Goal: Find specific page/section: Find specific page/section

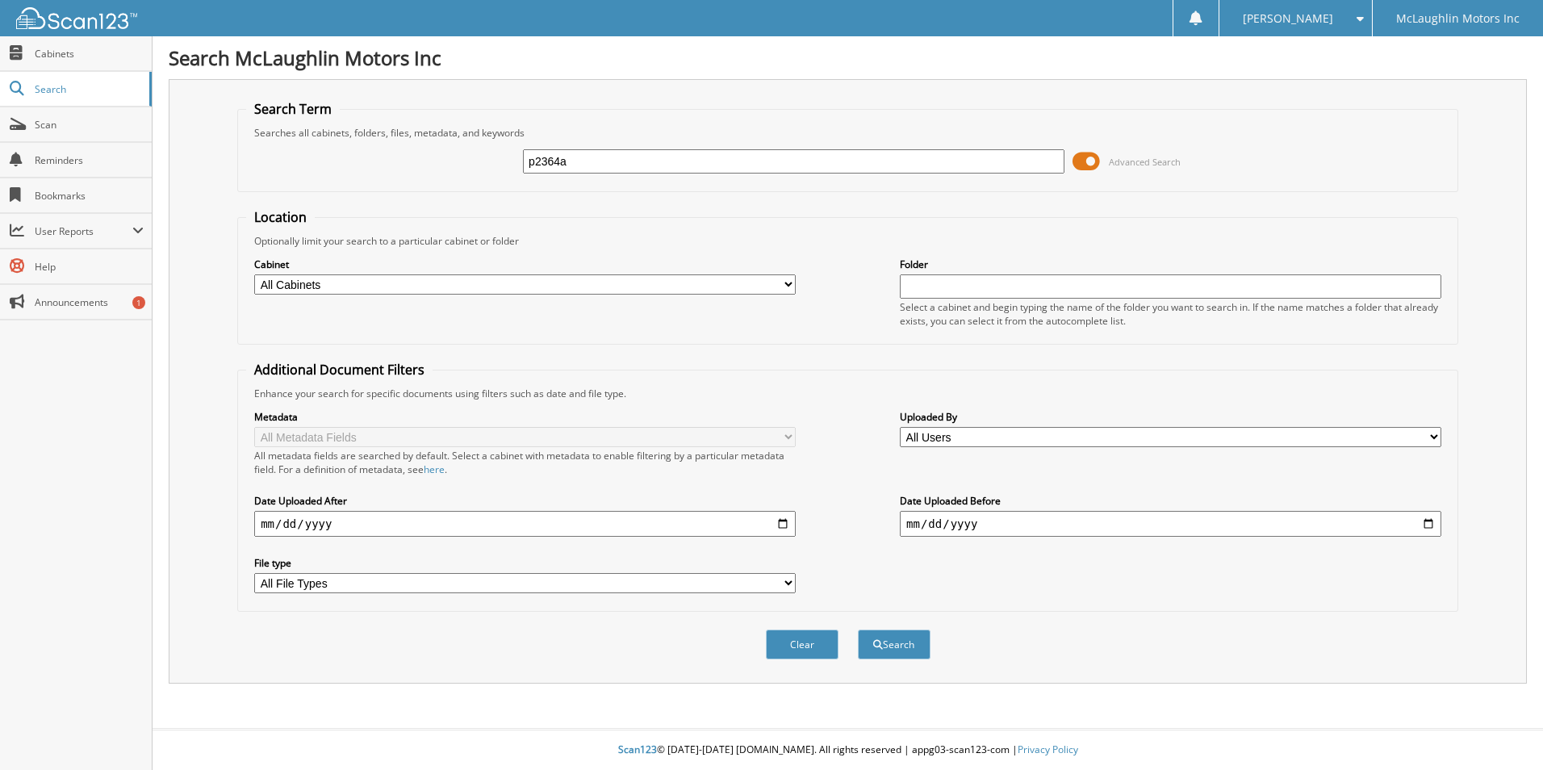
type input "p2364a"
click at [858, 630] on button "Search" at bounding box center [894, 645] width 73 height 30
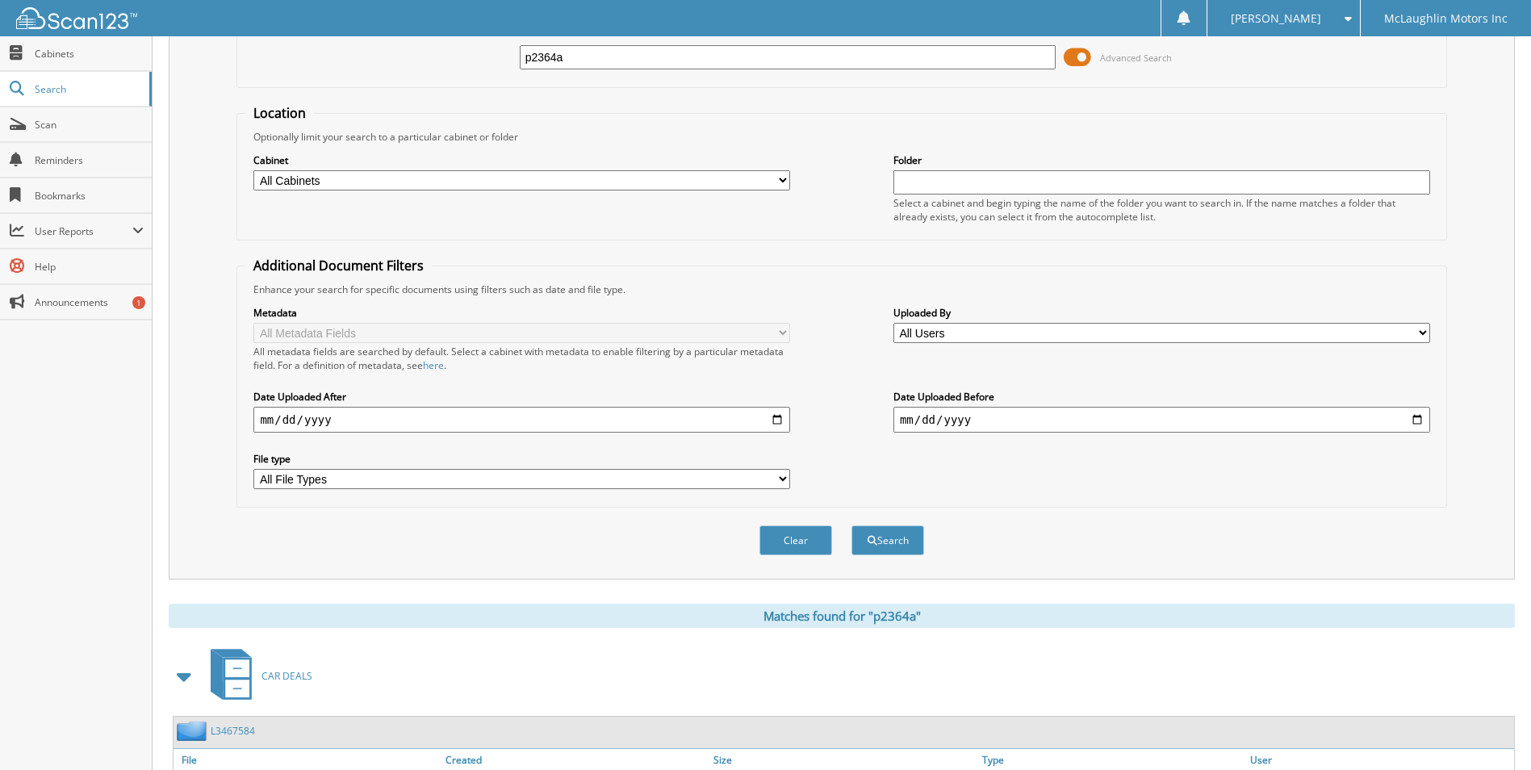
scroll to position [222, 0]
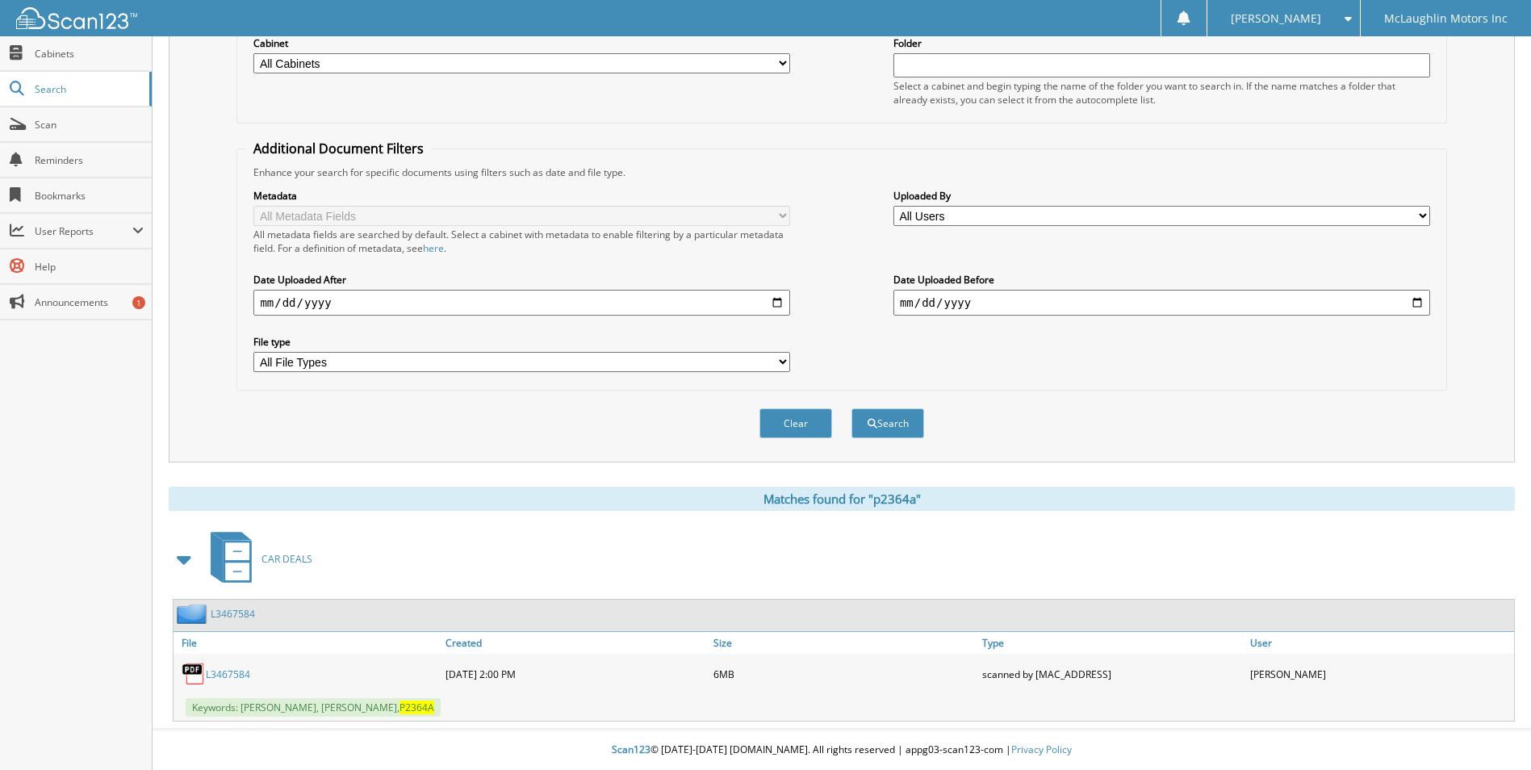
click at [221, 672] on link "L3467584" at bounding box center [228, 675] width 44 height 14
